Goal: Task Accomplishment & Management: Manage account settings

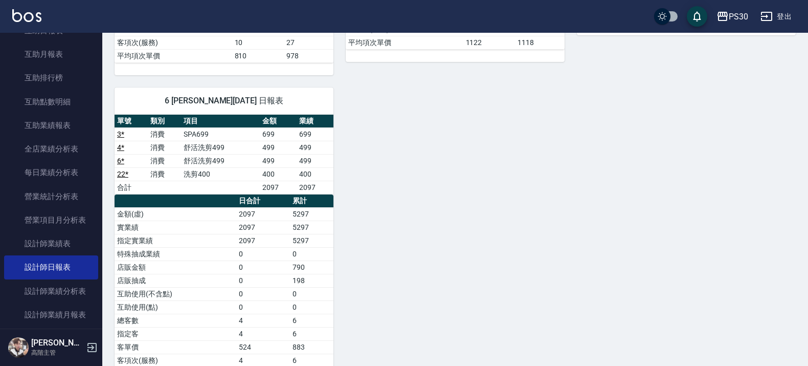
scroll to position [495, 0]
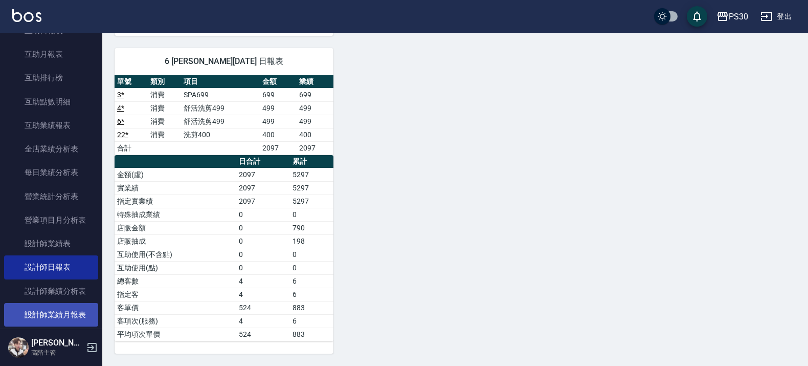
click at [54, 310] on link "設計師業績月報表" at bounding box center [51, 315] width 94 height 24
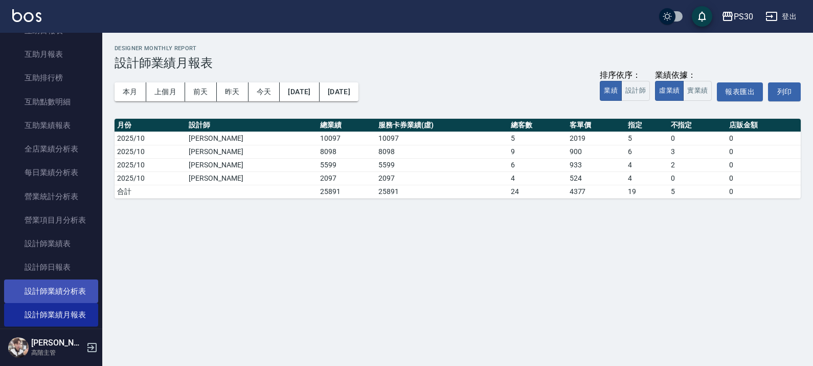
click at [56, 290] on link "設計師業績分析表" at bounding box center [51, 291] width 94 height 24
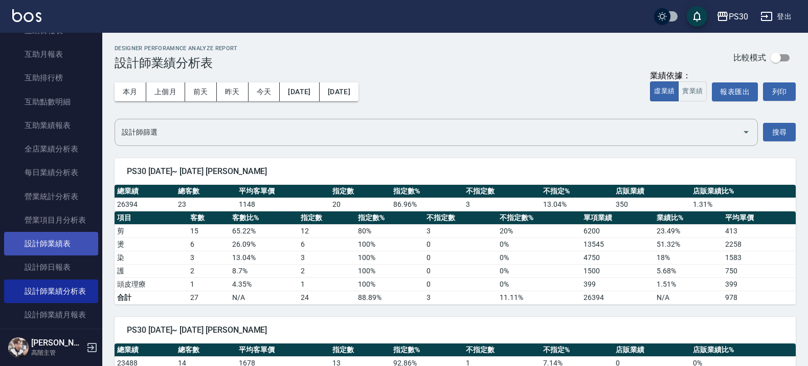
click at [56, 247] on link "設計師業績表" at bounding box center [51, 244] width 94 height 24
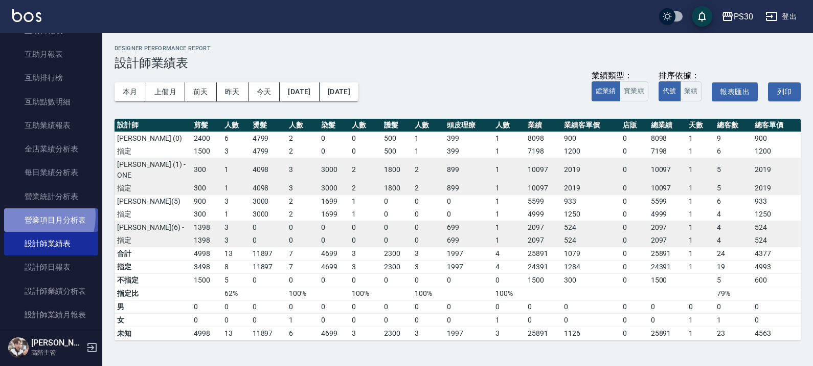
click at [30, 216] on link "營業項目月分析表" at bounding box center [51, 220] width 94 height 24
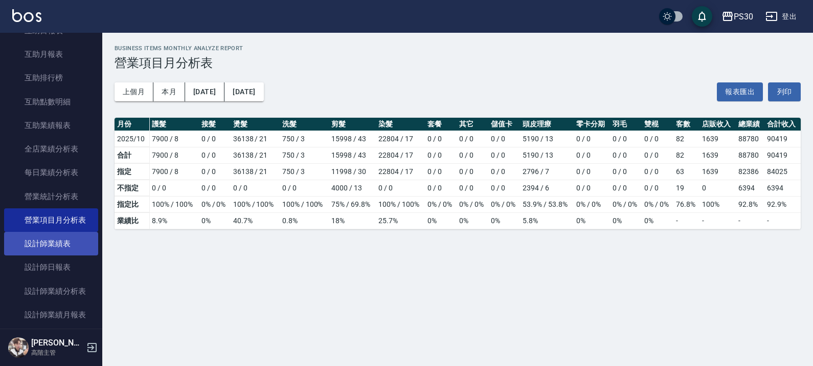
click at [63, 249] on link "設計師業績表" at bounding box center [51, 244] width 94 height 24
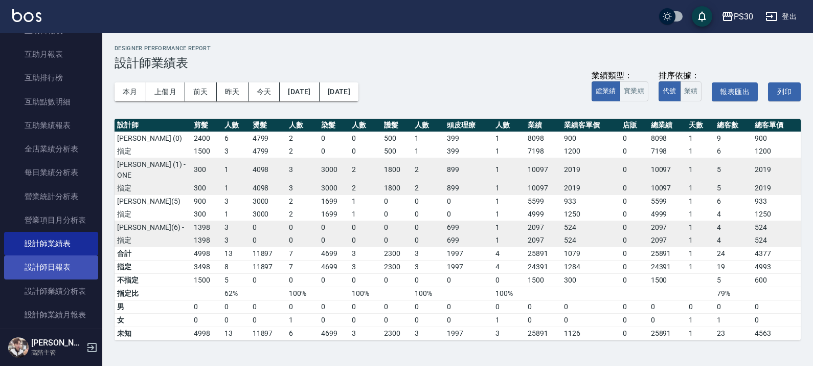
click at [47, 277] on link "設計師日報表" at bounding box center [51, 267] width 94 height 24
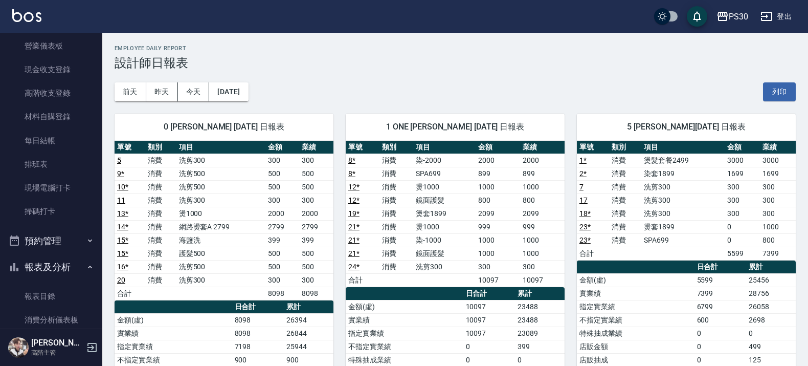
scroll to position [384, 0]
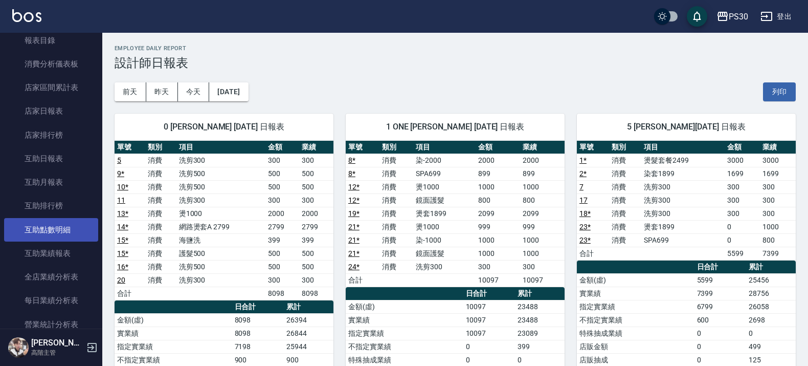
click at [61, 239] on link "互助點數明細" at bounding box center [51, 230] width 94 height 24
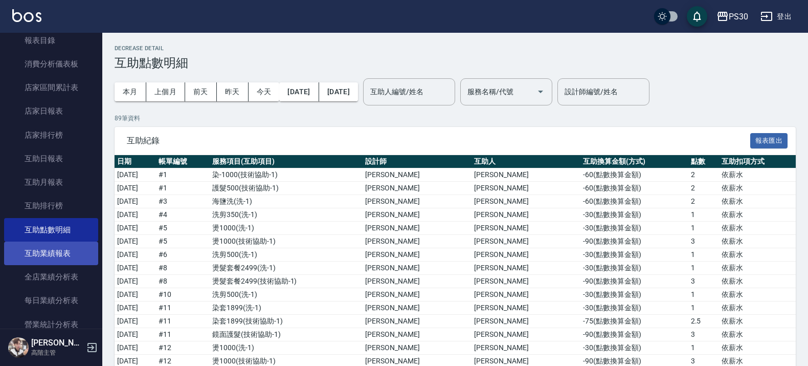
click at [59, 248] on link "互助業績報表" at bounding box center [51, 253] width 94 height 24
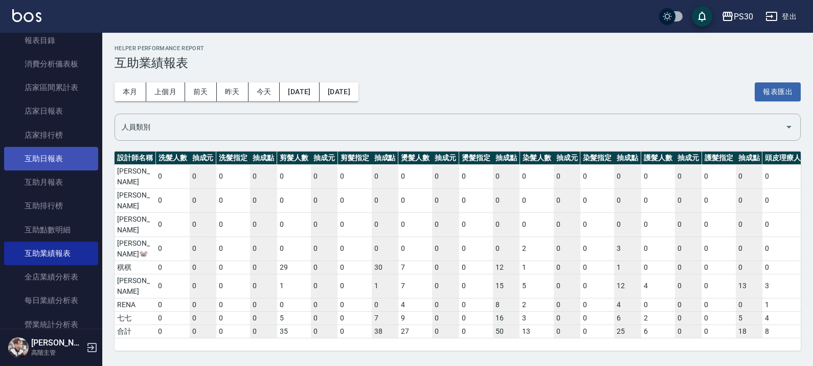
click at [63, 155] on link "互助日報表" at bounding box center [51, 159] width 94 height 24
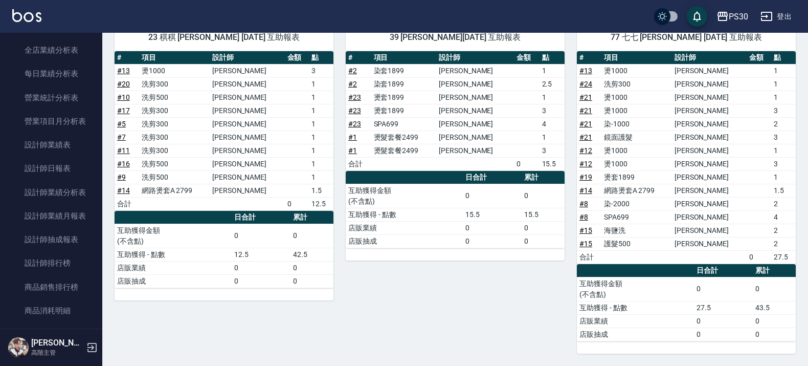
scroll to position [640, 0]
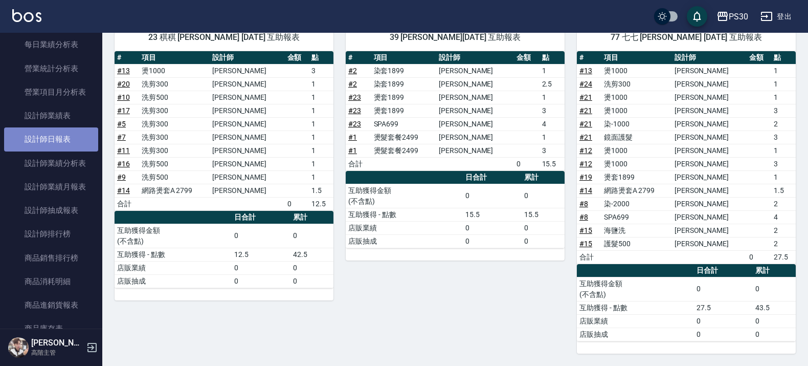
click at [76, 139] on link "設計師日報表" at bounding box center [51, 139] width 94 height 24
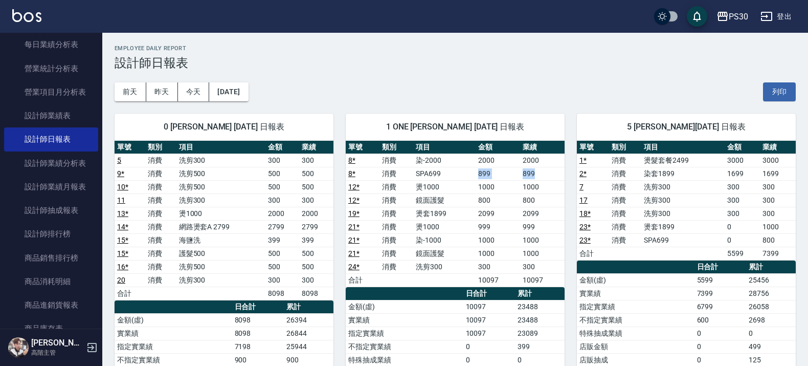
drag, startPoint x: 481, startPoint y: 173, endPoint x: 545, endPoint y: 170, distance: 64.5
click at [545, 170] on tr "8 * 消費 SPA699 899 899" at bounding box center [455, 173] width 219 height 13
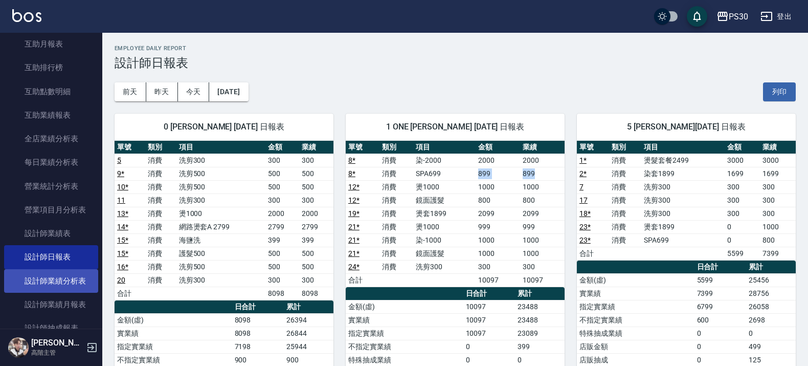
scroll to position [448, 0]
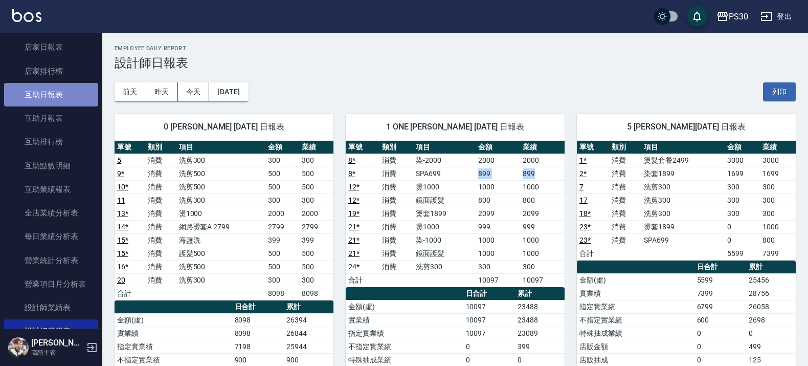
click at [75, 87] on link "互助日報表" at bounding box center [51, 95] width 94 height 24
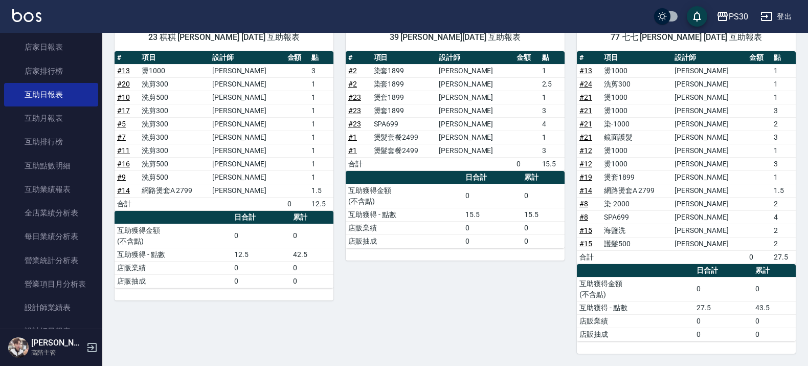
scroll to position [64, 0]
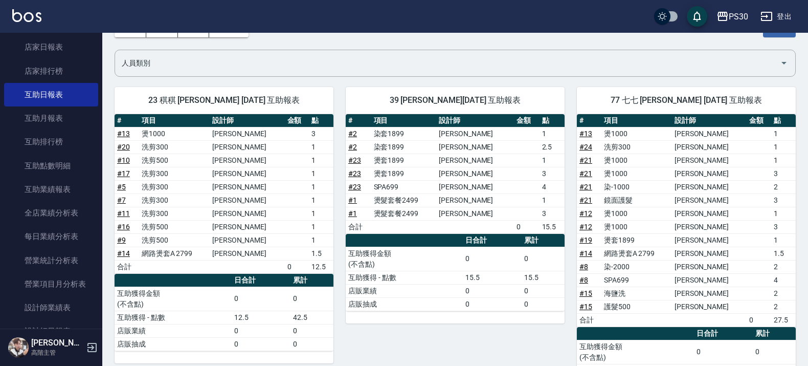
click at [772, 175] on td "3" at bounding box center [784, 173] width 25 height 13
click at [772, 157] on td "1" at bounding box center [784, 159] width 25 height 13
click at [759, 189] on td "a dense table" at bounding box center [759, 186] width 25 height 13
click at [776, 186] on td "2" at bounding box center [784, 186] width 25 height 13
click at [763, 192] on td "a dense table" at bounding box center [759, 186] width 25 height 13
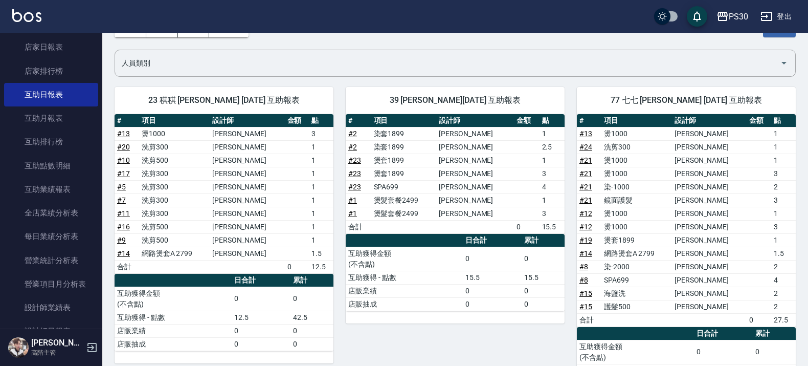
click at [772, 190] on td "2" at bounding box center [784, 186] width 25 height 13
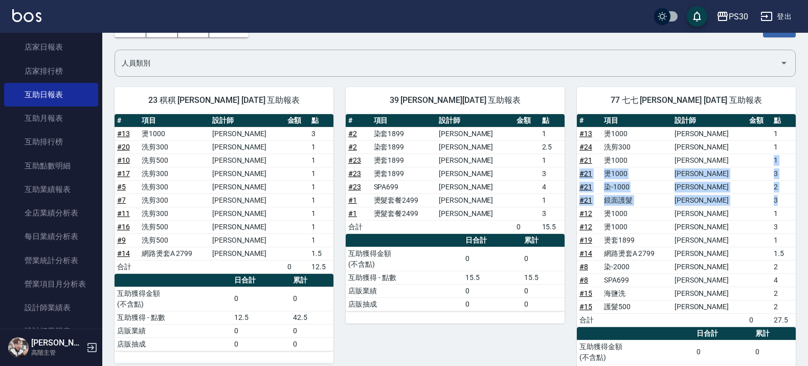
drag, startPoint x: 776, startPoint y: 200, endPoint x: 764, endPoint y: 159, distance: 42.1
click at [764, 159] on tbody "# 13 燙1000 [PERSON_NAME] 1 # 24 洗剪300 [PERSON_NAME] 1 # 21 燙1000 [PERSON_NAME] …" at bounding box center [686, 227] width 219 height 200
click at [747, 188] on td "a dense table" at bounding box center [759, 186] width 25 height 13
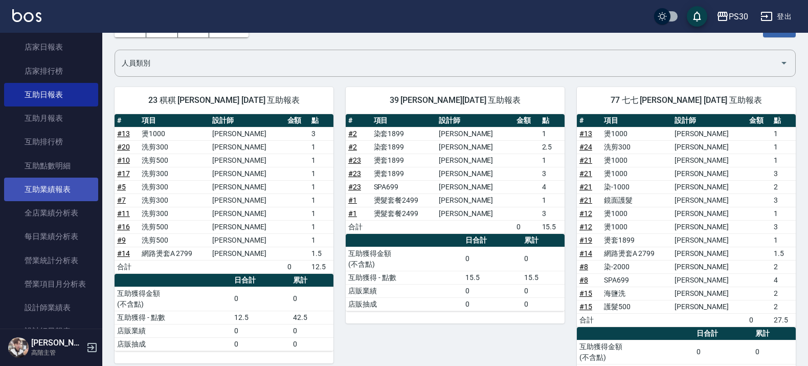
scroll to position [640, 0]
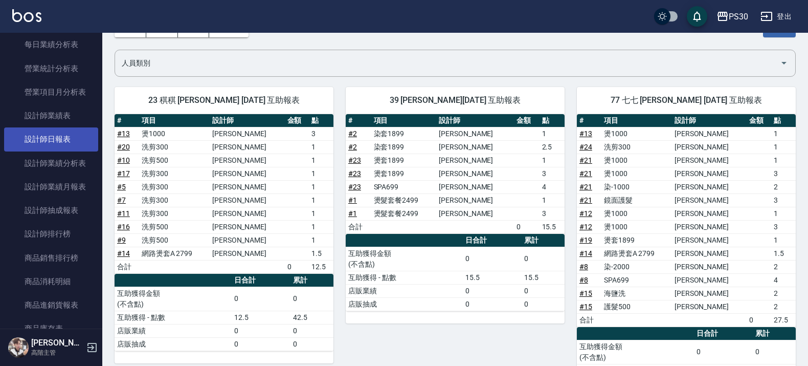
click at [60, 134] on link "設計師日報表" at bounding box center [51, 139] width 94 height 24
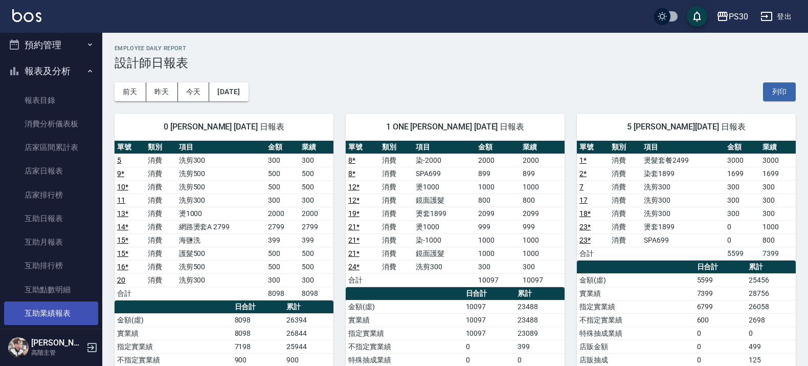
scroll to position [320, 0]
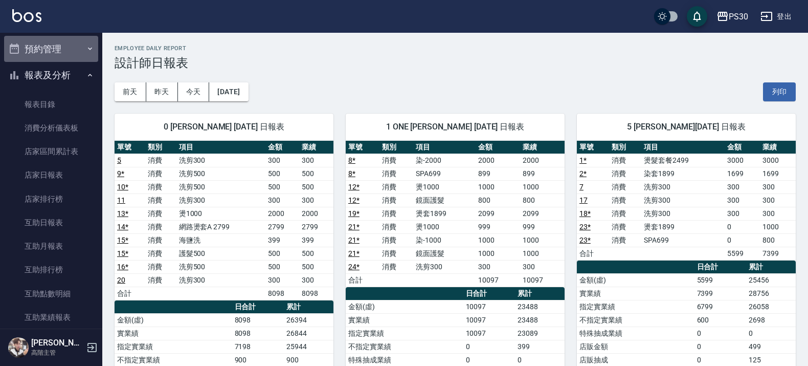
click at [67, 50] on button "預約管理" at bounding box center [51, 49] width 94 height 27
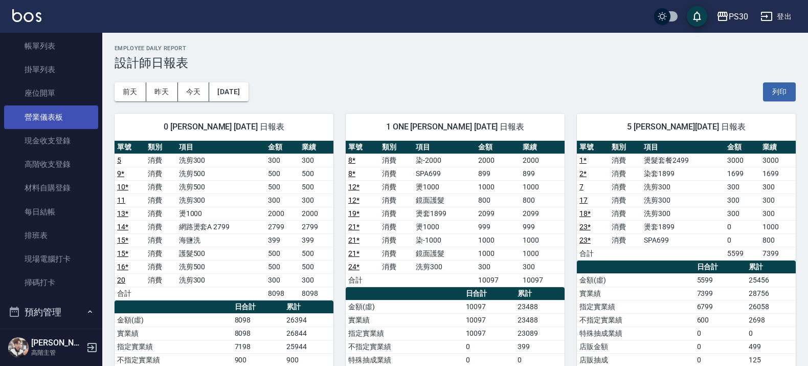
scroll to position [0, 0]
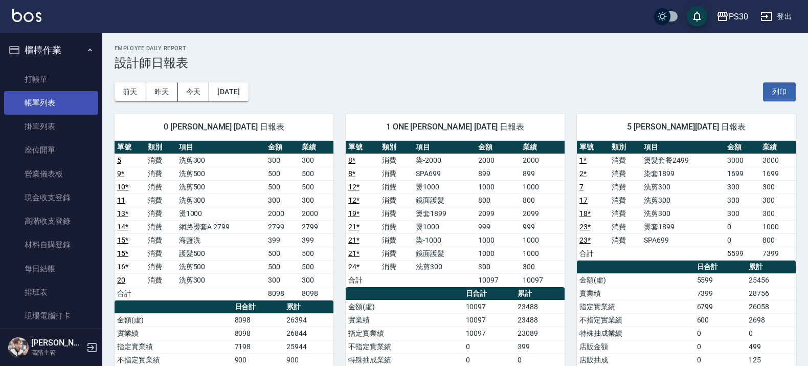
click at [58, 99] on link "帳單列表" at bounding box center [51, 103] width 94 height 24
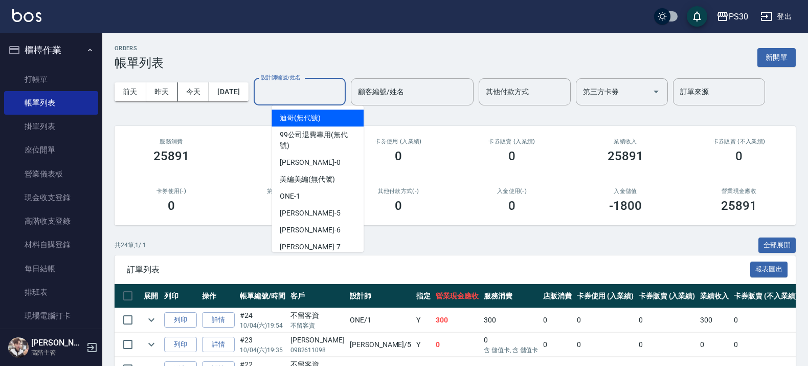
drag, startPoint x: 326, startPoint y: 98, endPoint x: 334, endPoint y: 97, distance: 8.2
click at [326, 98] on input "設計師編號/姓名" at bounding box center [299, 92] width 83 height 18
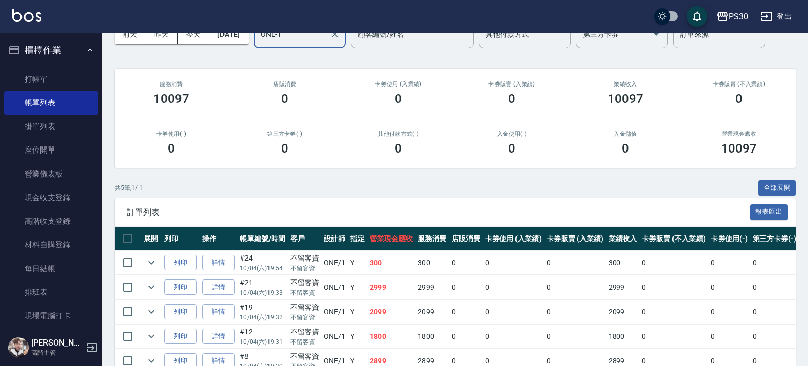
scroll to position [116, 0]
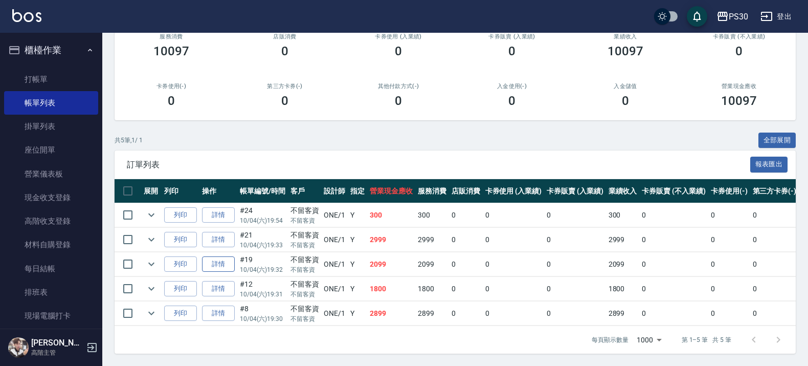
type input "ONE-1"
click at [228, 256] on link "詳情" at bounding box center [218, 264] width 33 height 16
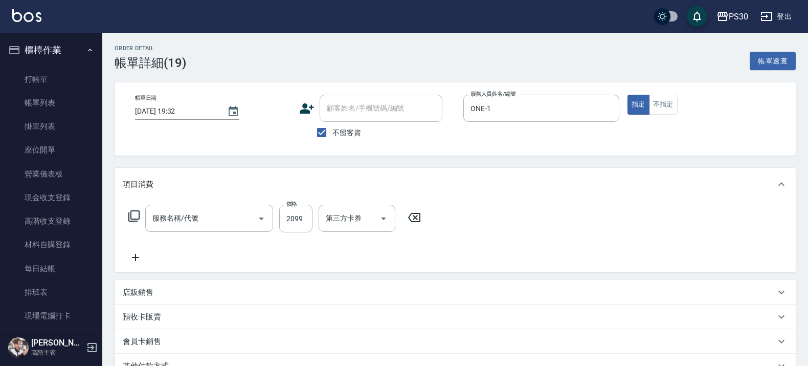
type input "[DATE] 19:32"
checkbox input "true"
type input "ONE-1"
type input "燙套1899(22189)"
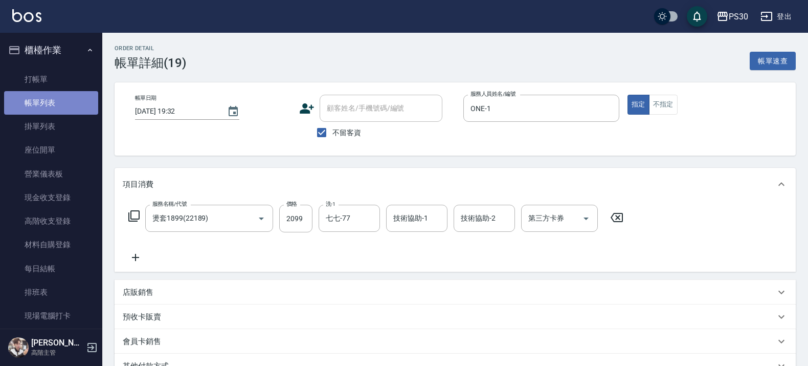
click at [60, 101] on link "帳單列表" at bounding box center [51, 103] width 94 height 24
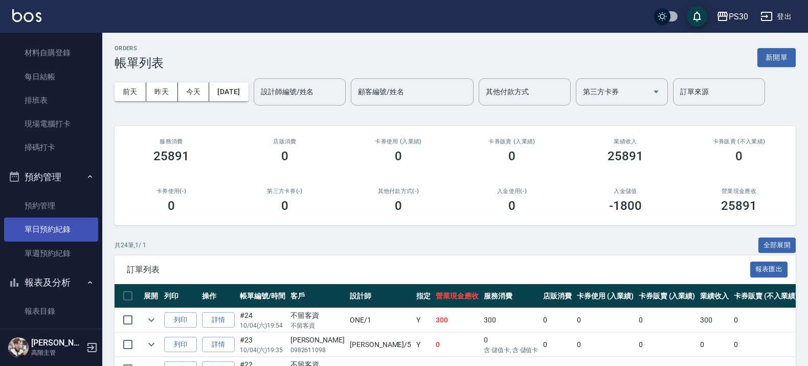
scroll to position [448, 0]
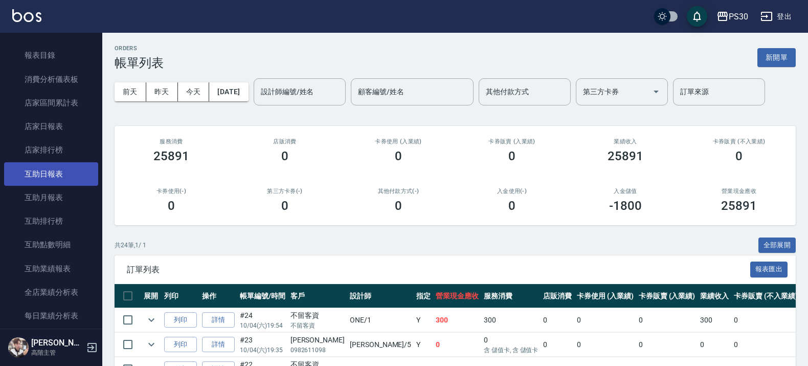
click at [49, 173] on link "互助日報表" at bounding box center [51, 174] width 94 height 24
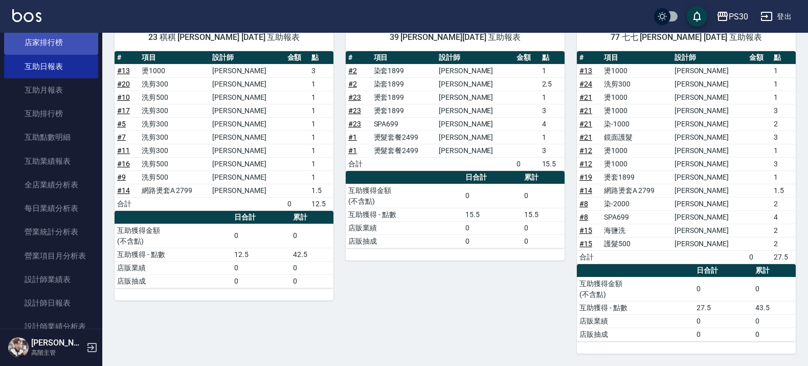
scroll to position [448, 0]
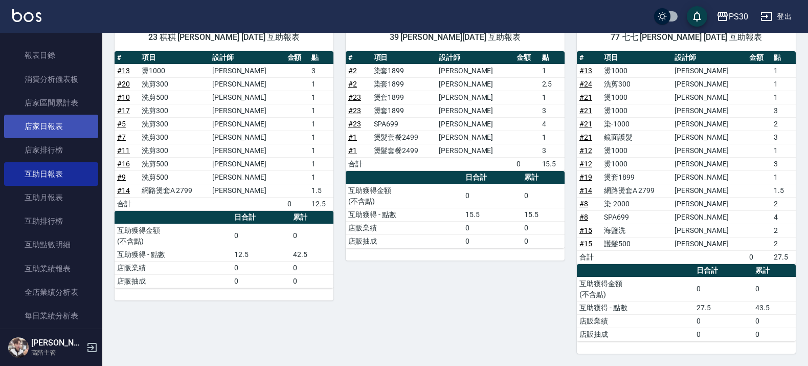
click at [70, 130] on link "店家日報表" at bounding box center [51, 127] width 94 height 24
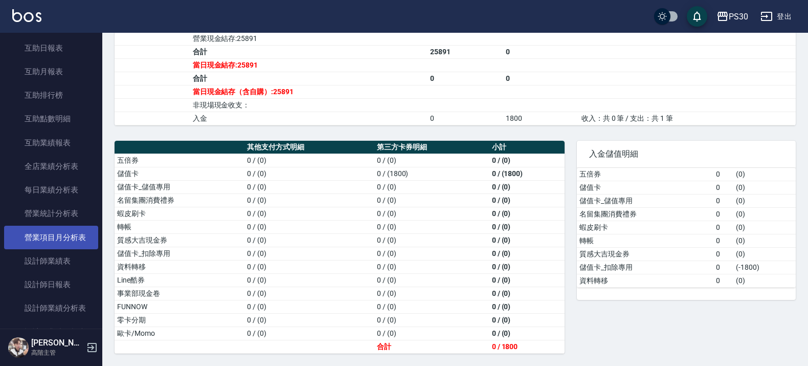
scroll to position [576, 0]
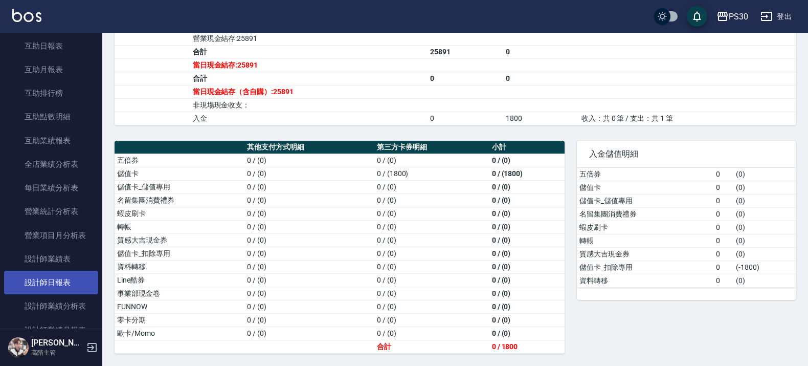
click at [75, 287] on link "設計師日報表" at bounding box center [51, 283] width 94 height 24
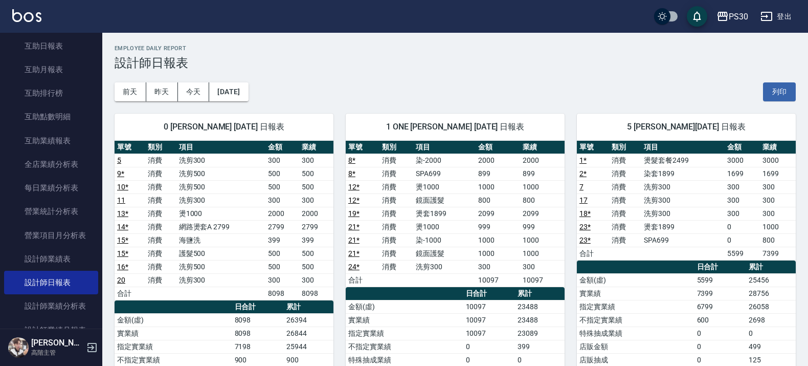
scroll to position [448, 0]
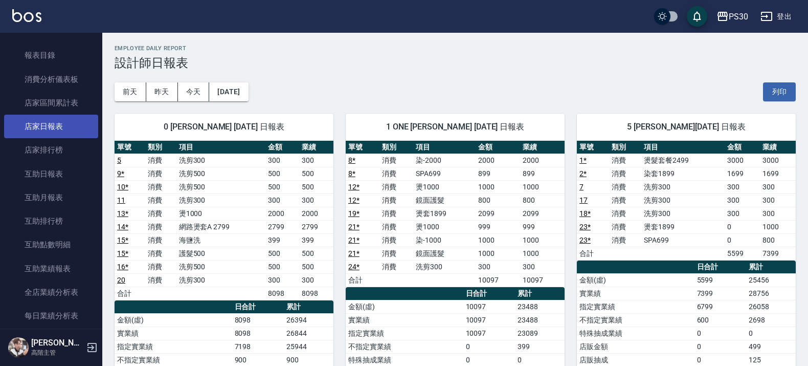
click at [52, 129] on link "店家日報表" at bounding box center [51, 127] width 94 height 24
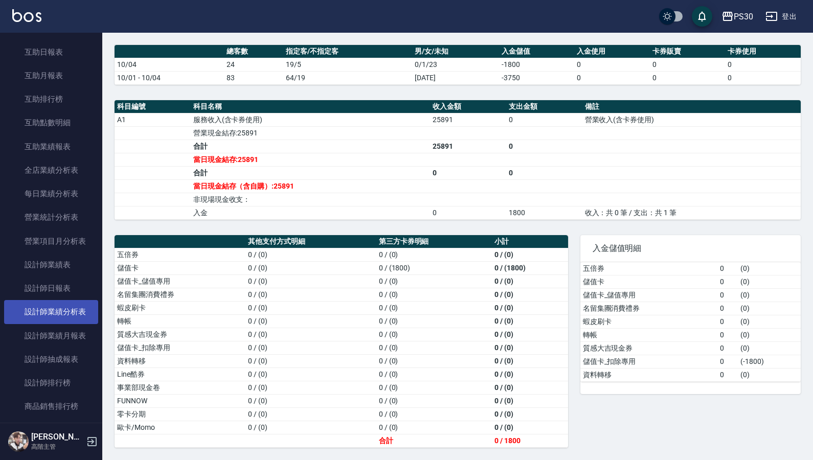
scroll to position [576, 0]
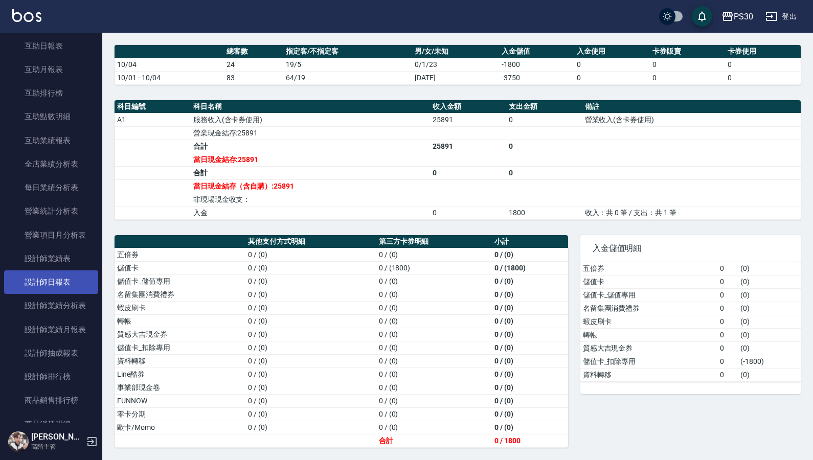
click at [57, 288] on link "設計師日報表" at bounding box center [51, 283] width 94 height 24
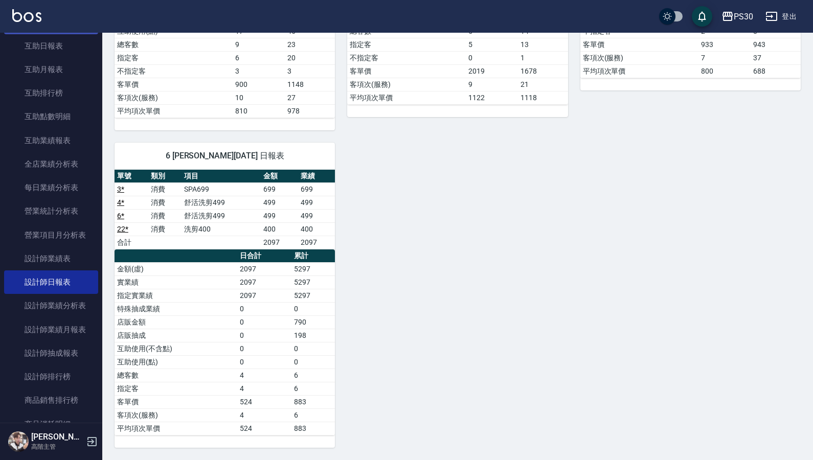
scroll to position [448, 0]
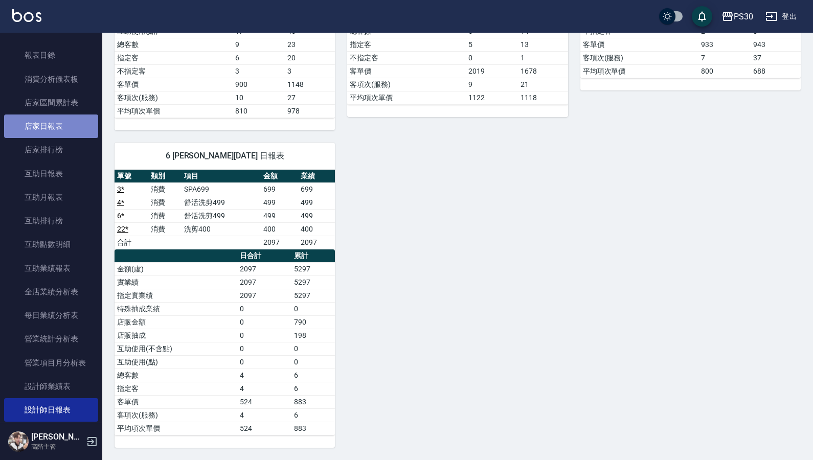
click at [58, 121] on link "店家日報表" at bounding box center [51, 127] width 94 height 24
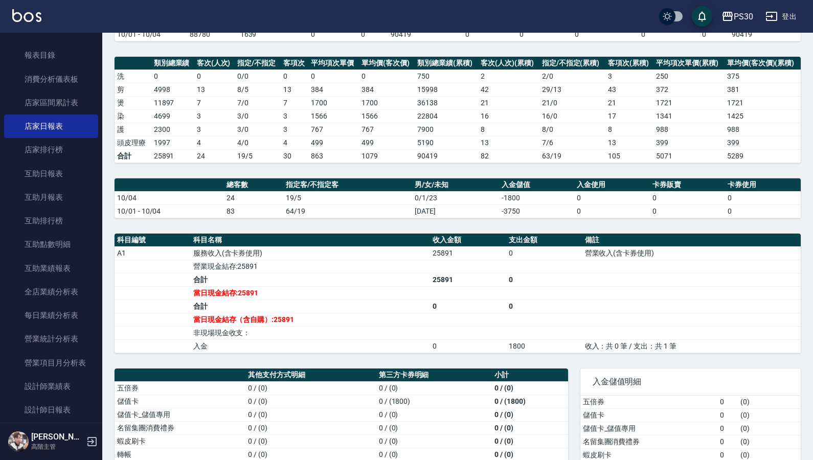
scroll to position [128, 0]
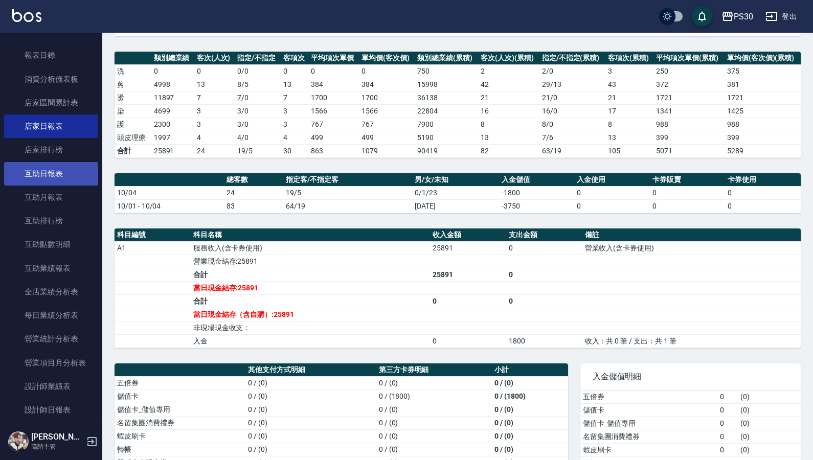
click at [50, 171] on link "互助日報表" at bounding box center [51, 174] width 94 height 24
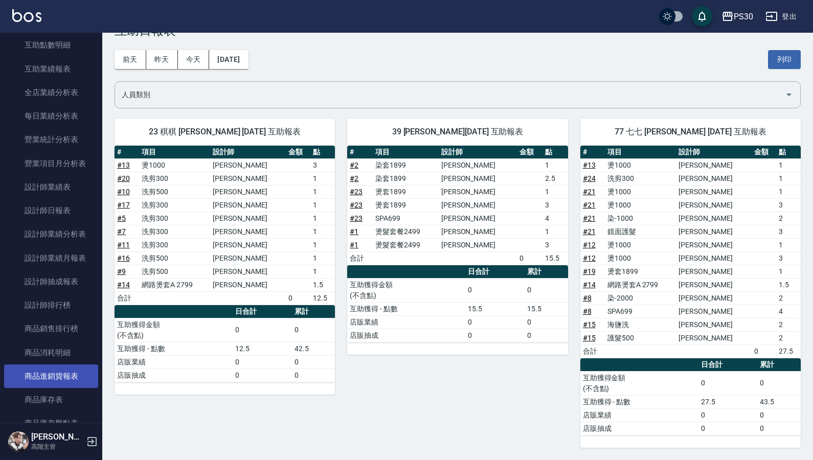
scroll to position [767, 0]
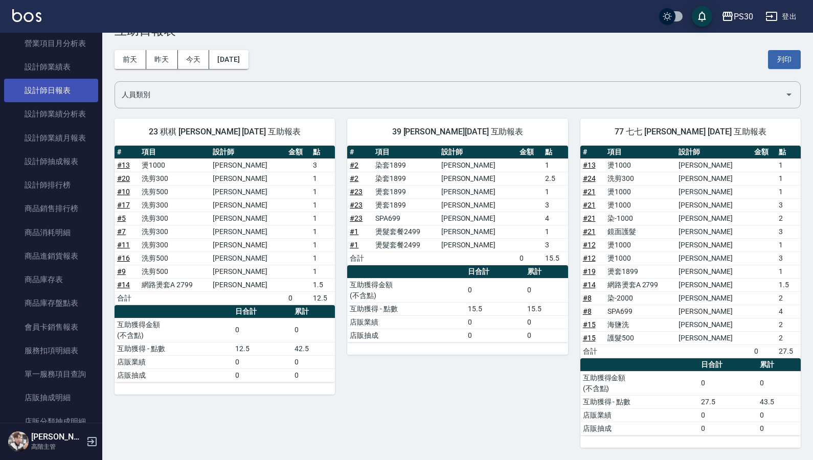
click at [64, 82] on link "設計師日報表" at bounding box center [51, 91] width 94 height 24
